Goal: Information Seeking & Learning: Learn about a topic

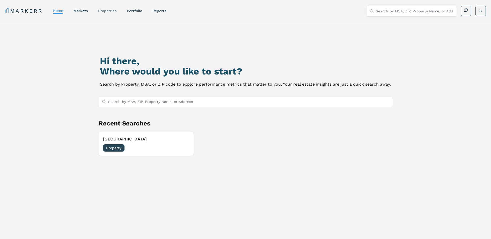
click at [101, 9] on link "properties" at bounding box center [107, 11] width 18 height 4
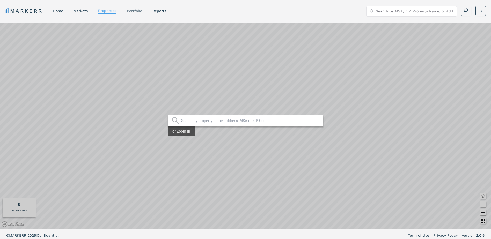
click at [131, 10] on link "Portfolio" at bounding box center [134, 11] width 15 height 4
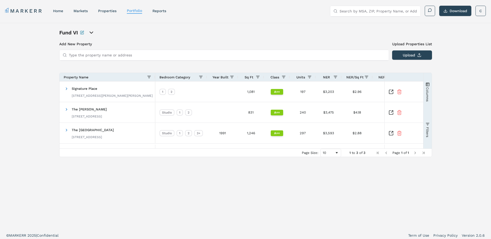
click at [94, 32] on icon "open portfolio options" at bounding box center [91, 33] width 6 height 6
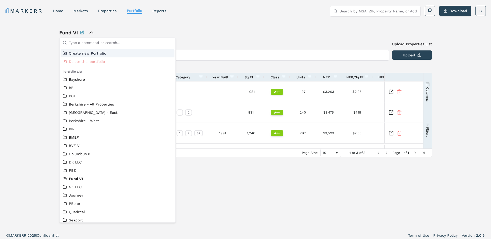
click at [129, 32] on div "Fund VI" at bounding box center [117, 32] width 117 height 7
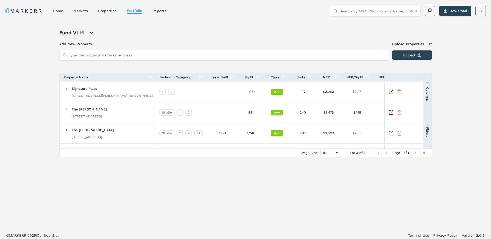
click at [119, 55] on input "Type the property name or address" at bounding box center [227, 55] width 317 height 10
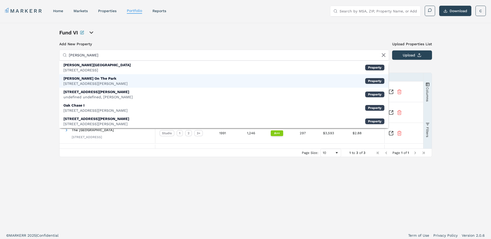
type input "[PERSON_NAME]"
click at [112, 78] on div "[PERSON_NAME] On The Park [STREET_ADDRESS][PERSON_NAME] Property" at bounding box center [223, 80] width 329 height 13
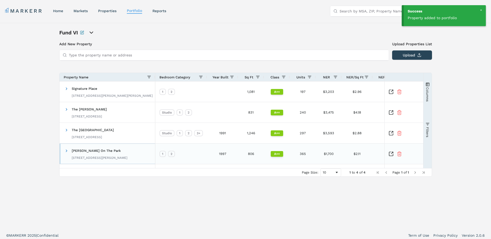
click at [111, 153] on div "[PERSON_NAME] On The Park [STREET_ADDRESS][PERSON_NAME]" at bounding box center [100, 154] width 56 height 16
click at [66, 150] on span at bounding box center [66, 151] width 4 height 4
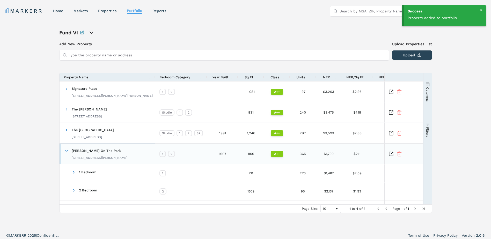
scroll to position [3, 0]
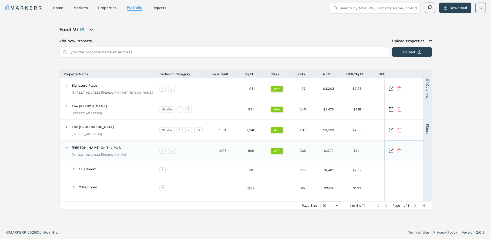
click at [392, 150] on icon "Inspect Comparable" at bounding box center [392, 150] width 2 height 2
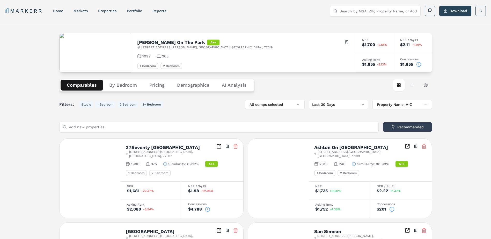
click at [121, 82] on button "By Bedroom" at bounding box center [123, 85] width 40 height 11
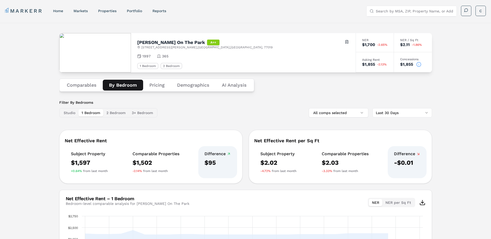
scroll to position [95, 0]
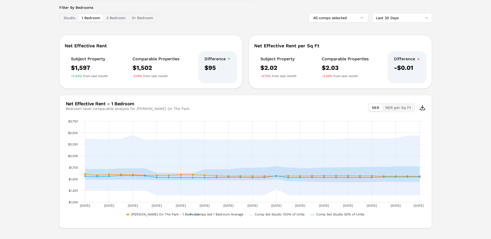
click at [393, 109] on button "NER per Sq Ft" at bounding box center [399, 107] width 32 height 7
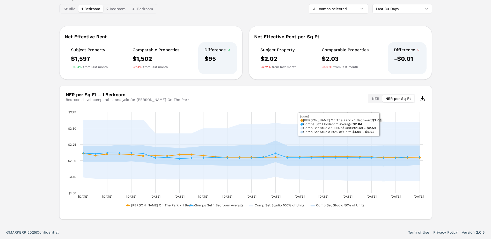
scroll to position [9, 0]
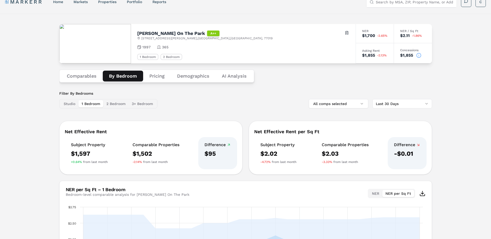
click at [396, 106] on html "MARKERR home markets properties Portfolio reports Search by MSA, ZIP, Property …" at bounding box center [245, 162] width 491 height 343
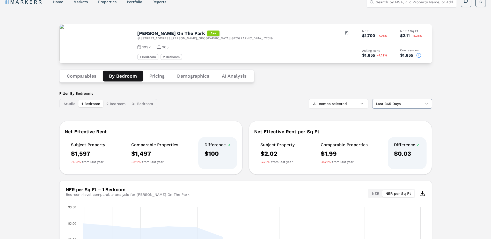
scroll to position [104, 0]
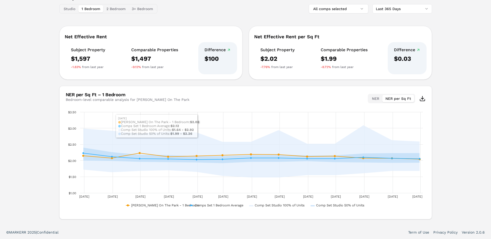
click at [93, 96] on div "NER per Sq Ft – 1 Bedroom" at bounding box center [128, 94] width 124 height 5
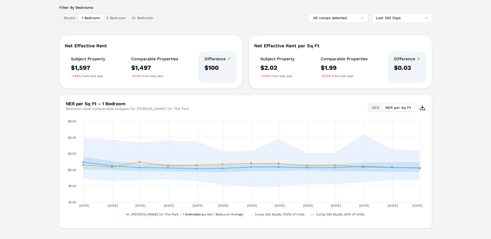
scroll to position [0, 0]
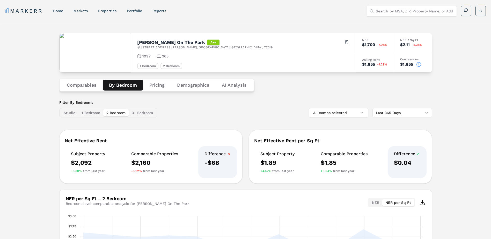
click at [119, 113] on button "2 Bedroom" at bounding box center [115, 112] width 25 height 7
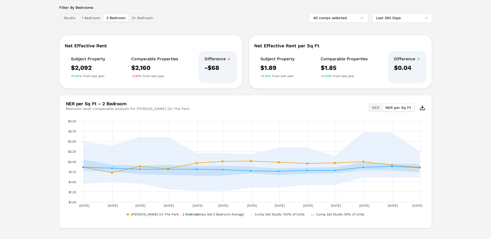
click at [95, 17] on button "1 Bedroom" at bounding box center [90, 17] width 25 height 7
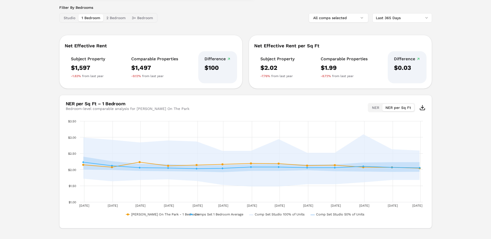
click at [120, 19] on button "2 Bedroom" at bounding box center [115, 17] width 25 height 7
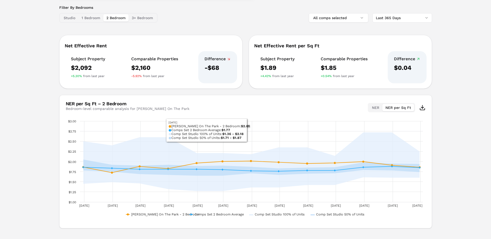
click at [94, 19] on button "1 Bedroom" at bounding box center [90, 17] width 25 height 7
